Goal: Transaction & Acquisition: Purchase product/service

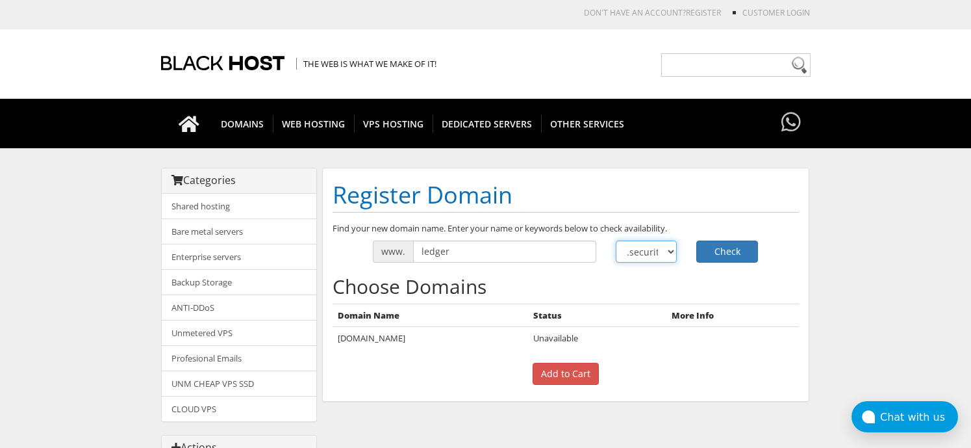
click at [635, 251] on select ".com .net .org .us .info .biz" at bounding box center [647, 251] width 62 height 22
select select ".rs"
click at [616, 240] on select ".com .net .org .us .info .biz" at bounding box center [647, 251] width 62 height 22
click at [407, 377] on p "Add to Cart" at bounding box center [566, 374] width 467 height 22
click at [553, 252] on input "ledger" at bounding box center [504, 251] width 183 height 22
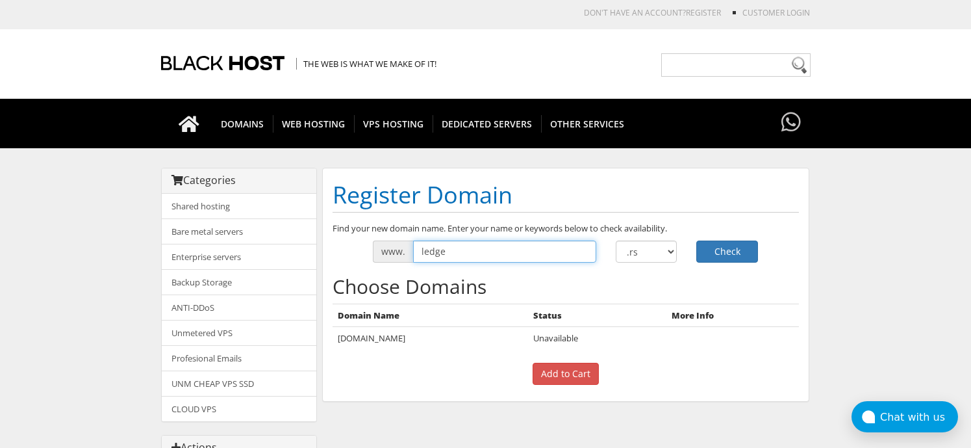
type input "ledge"
click at [501, 249] on input "ledge" at bounding box center [504, 251] width 183 height 22
click at [643, 253] on select ".com .net .org .us .info .biz" at bounding box center [647, 251] width 62 height 22
select select ".ng"
click at [616, 240] on select ".com .net .org .us .info .biz" at bounding box center [647, 251] width 62 height 22
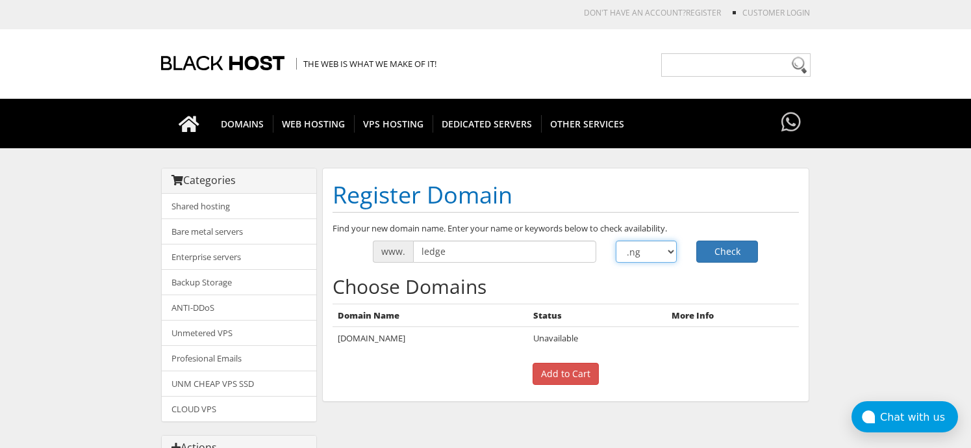
click at [638, 257] on select ".com .net .org .us .info .biz" at bounding box center [647, 251] width 62 height 22
click at [508, 253] on input "ledge" at bounding box center [504, 251] width 183 height 22
click at [614, 257] on div ".com .net .org .us .info" at bounding box center [646, 251] width 81 height 22
click at [624, 253] on select ".com .net .org .us .info .biz" at bounding box center [647, 251] width 62 height 22
